Goal: Information Seeking & Learning: Learn about a topic

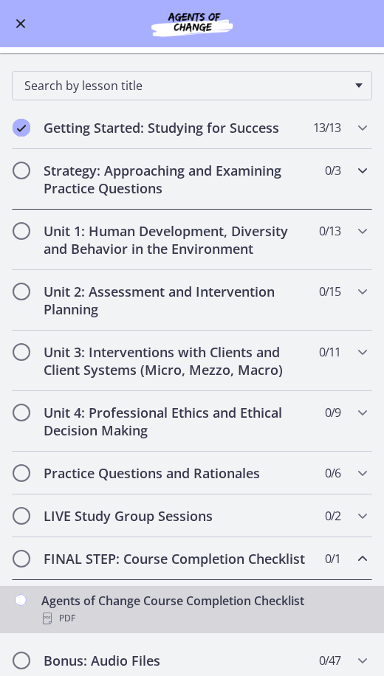
scroll to position [96, 0]
click at [354, 176] on icon "Chapters" at bounding box center [362, 171] width 18 height 18
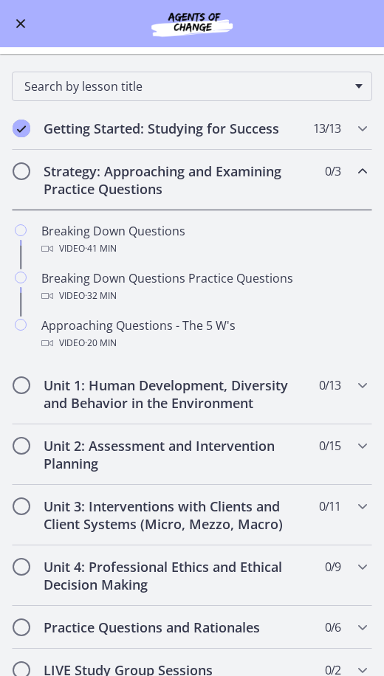
click at [358, 169] on icon "Chapters" at bounding box center [362, 171] width 18 height 18
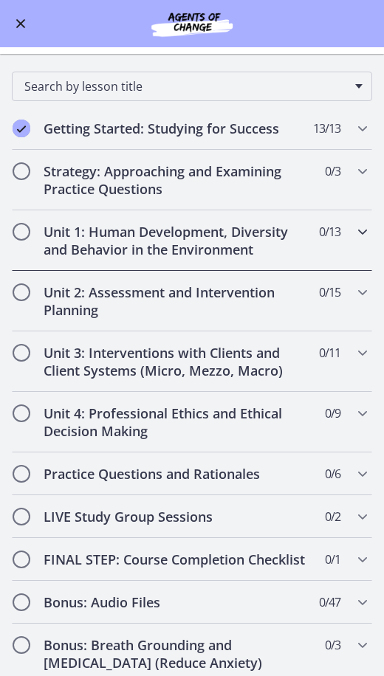
click at [353, 225] on icon "Chapters" at bounding box center [362, 232] width 18 height 18
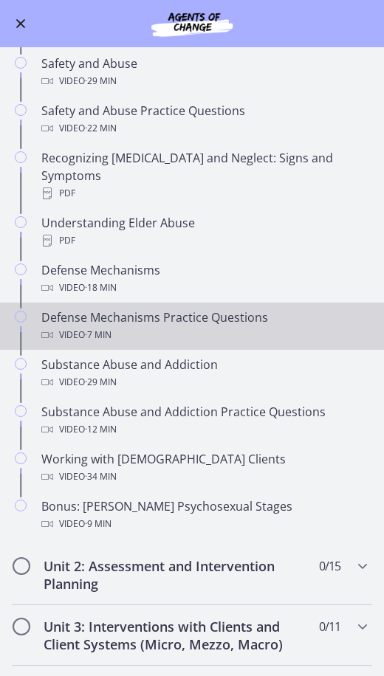
scroll to position [538, 0]
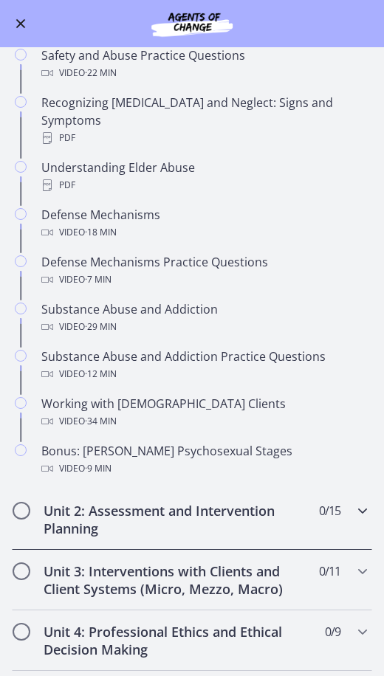
click at [159, 502] on h2 "Unit 2: Assessment and Intervention Planning" at bounding box center [178, 519] width 268 height 35
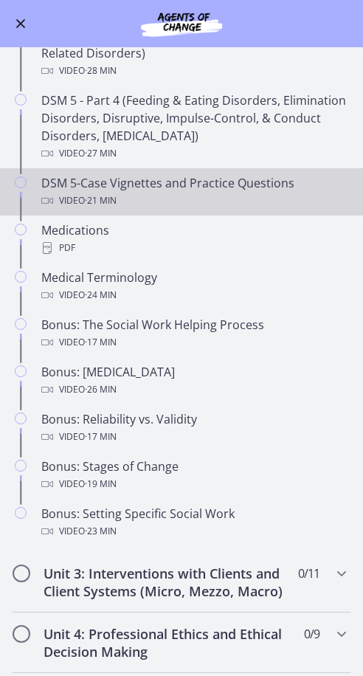
scroll to position [721, 0]
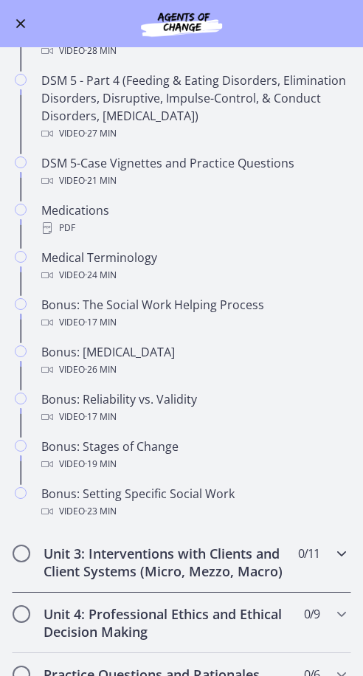
click at [266, 580] on h2 "Unit 3: Interventions with Clients and Client Systems (Micro, Mezzo, Macro)" at bounding box center [168, 561] width 248 height 35
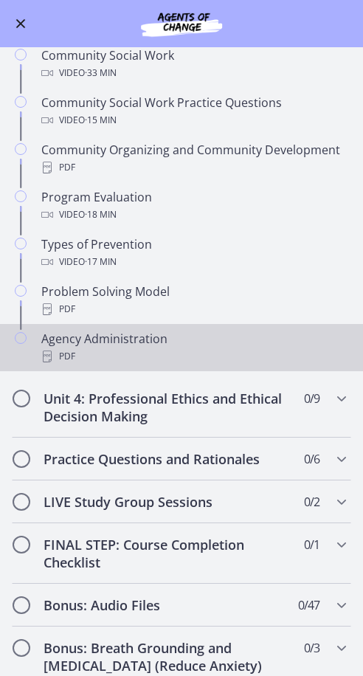
scroll to position [648, 0]
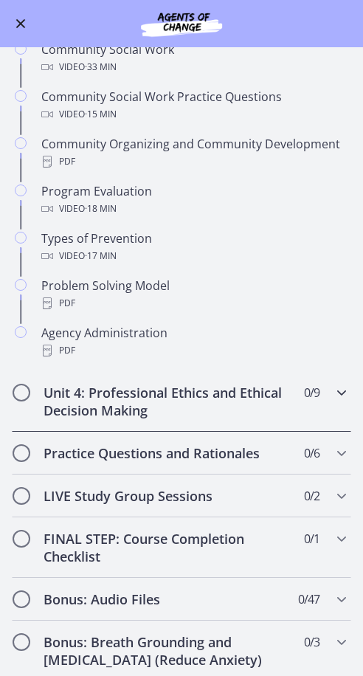
click at [232, 419] on h2 "Unit 4: Professional Ethics and Ethical Decision Making" at bounding box center [168, 401] width 248 height 35
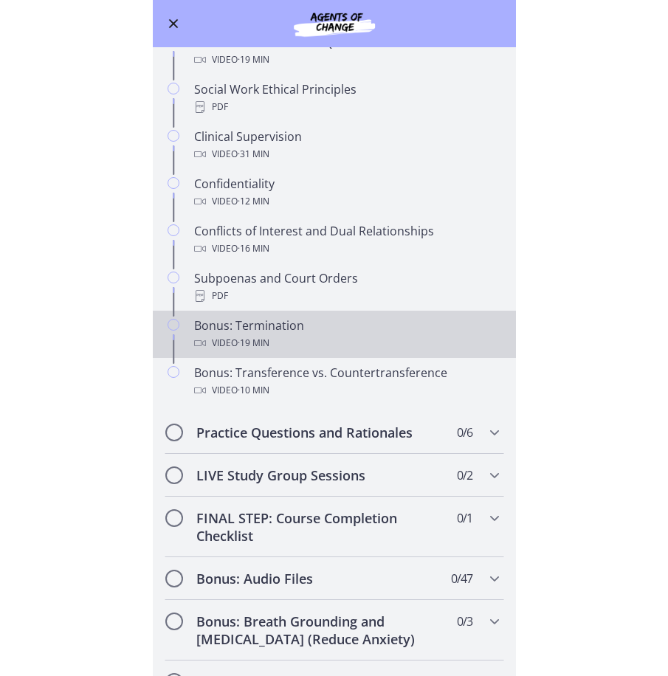
scroll to position [500, 0]
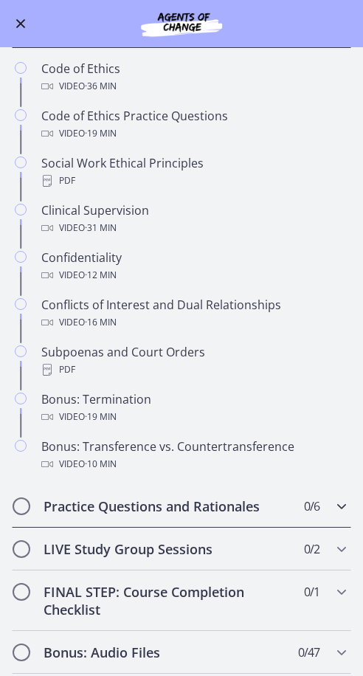
click at [134, 515] on h2 "Practice Questions and Rationales" at bounding box center [168, 506] width 248 height 18
